Goal: Find specific page/section

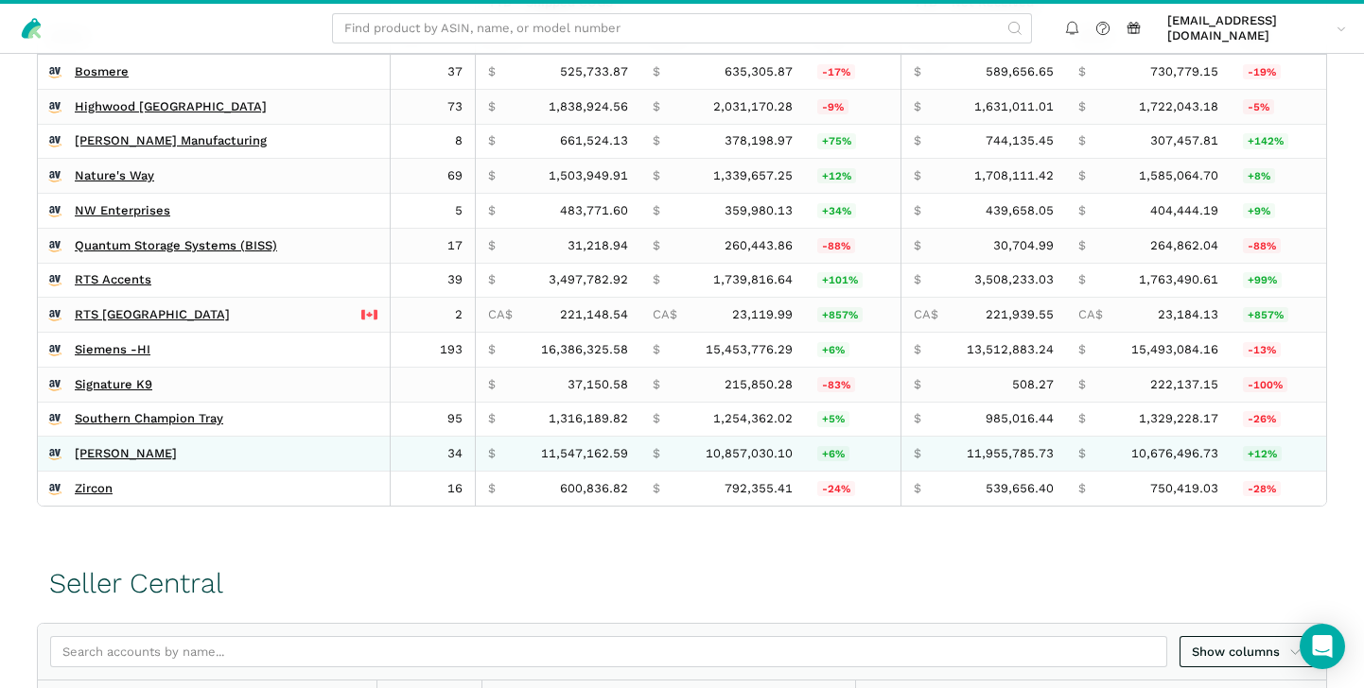
scroll to position [583, 0]
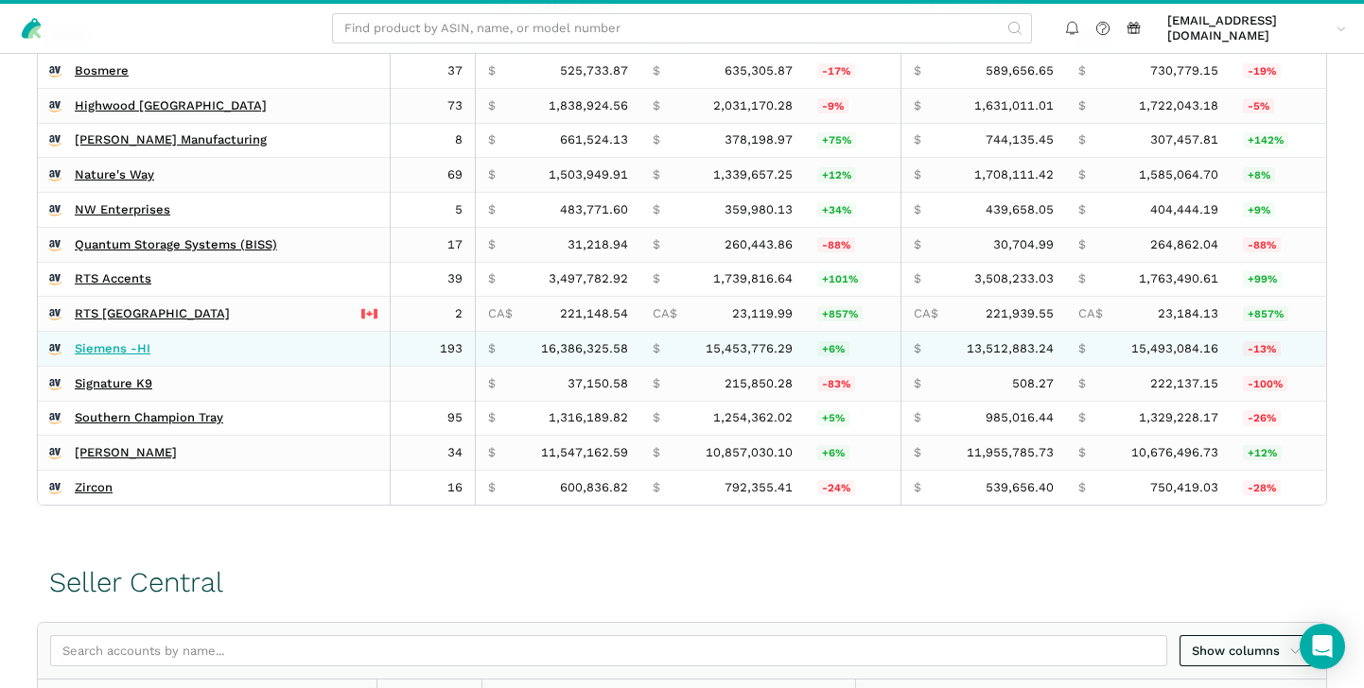
click at [100, 357] on link "Siemens -HI" at bounding box center [113, 348] width 76 height 15
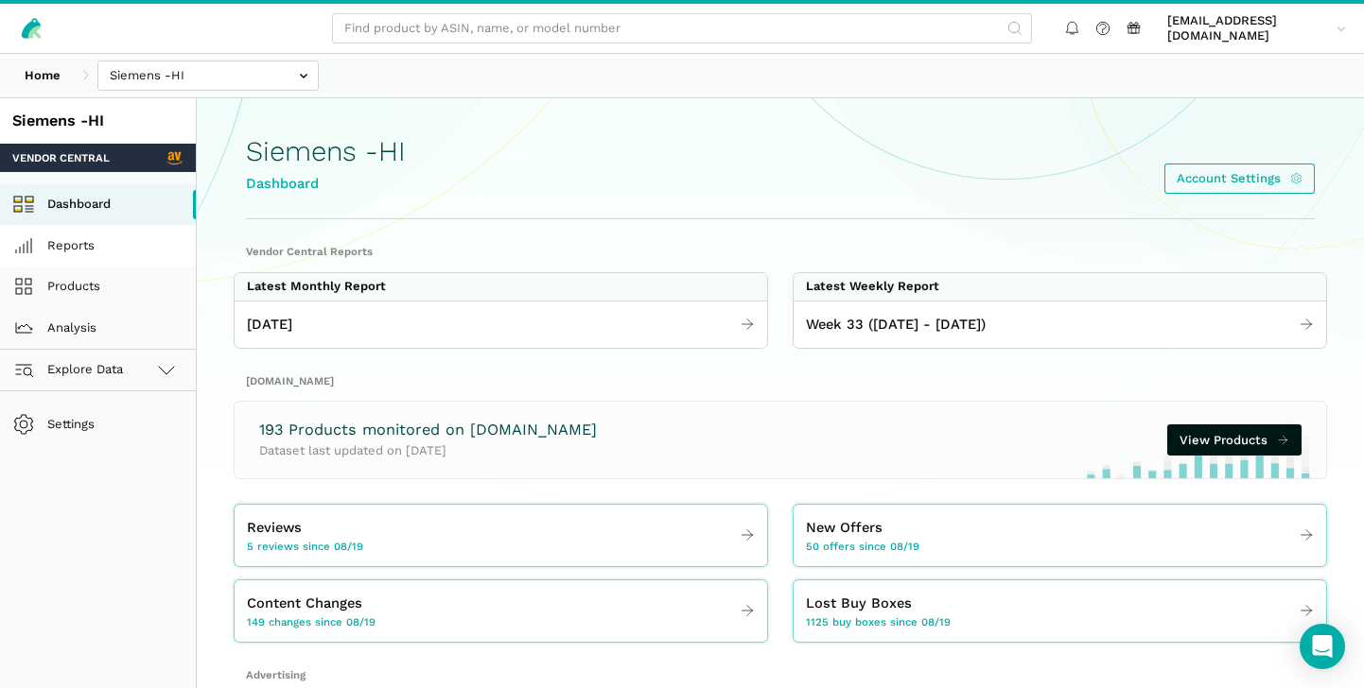
click at [100, 243] on link "Reports" at bounding box center [98, 246] width 196 height 42
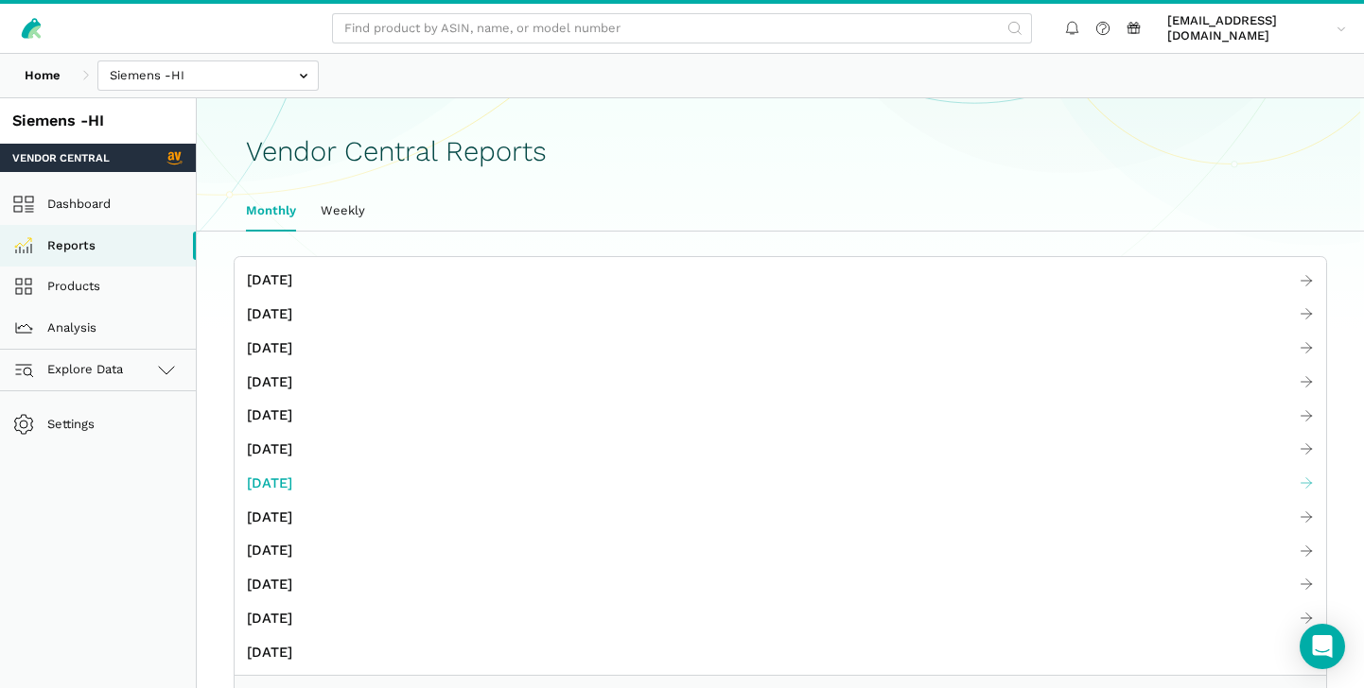
click at [292, 484] on span "[DATE]" at bounding box center [269, 484] width 45 height 22
click at [291, 512] on span "[DATE]" at bounding box center [269, 518] width 45 height 22
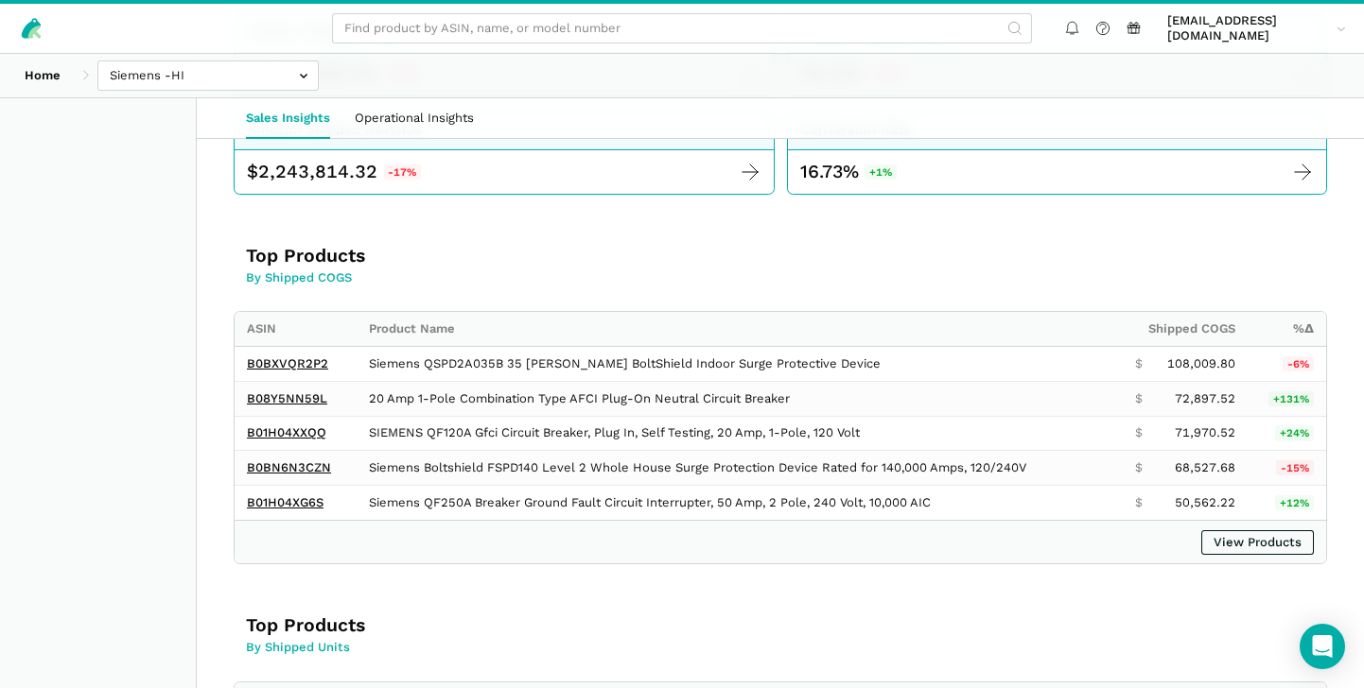
scroll to position [56, 0]
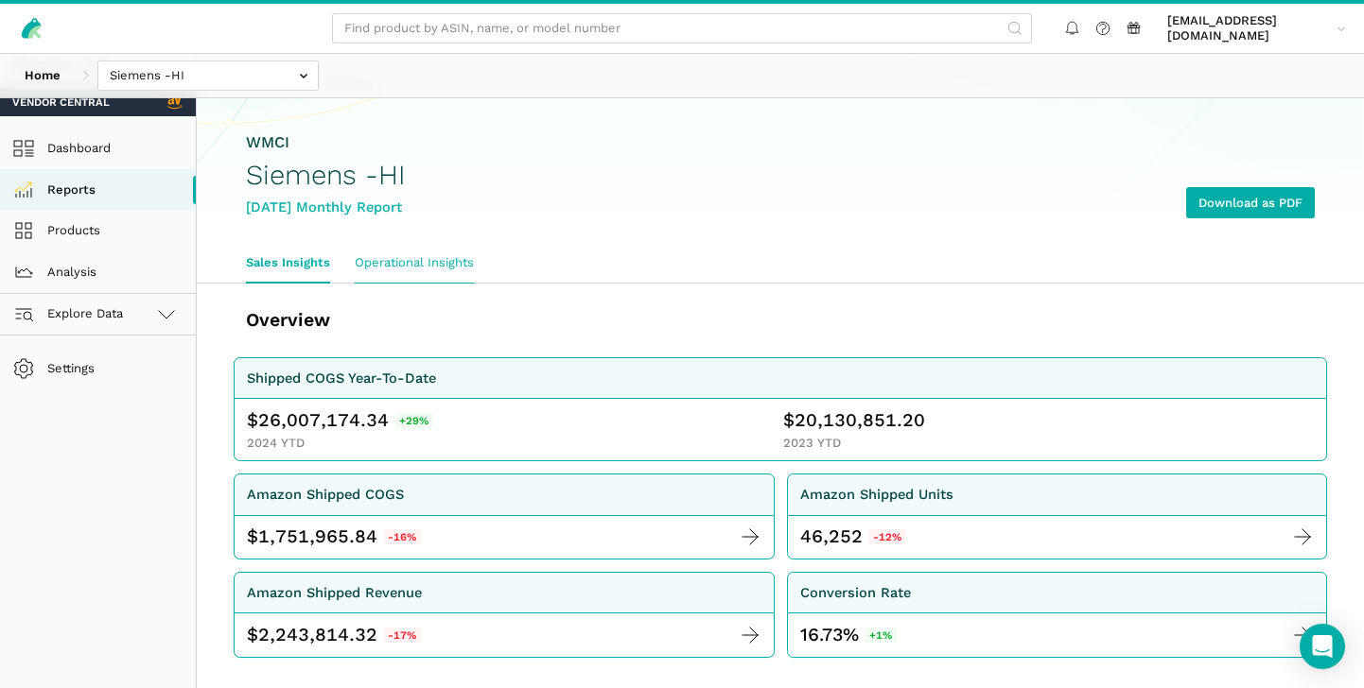
click at [407, 269] on link "Operational Insights" at bounding box center [414, 263] width 144 height 40
